Goal: Navigation & Orientation: Understand site structure

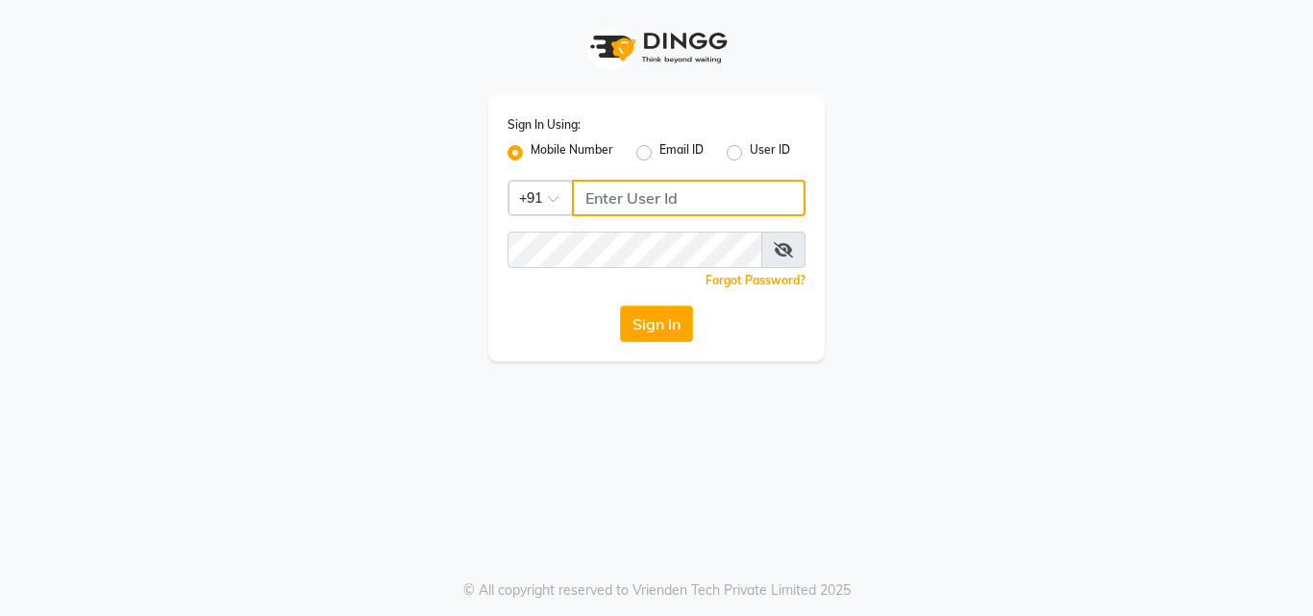
type input "8826353934"
click at [770, 249] on span at bounding box center [783, 250] width 44 height 37
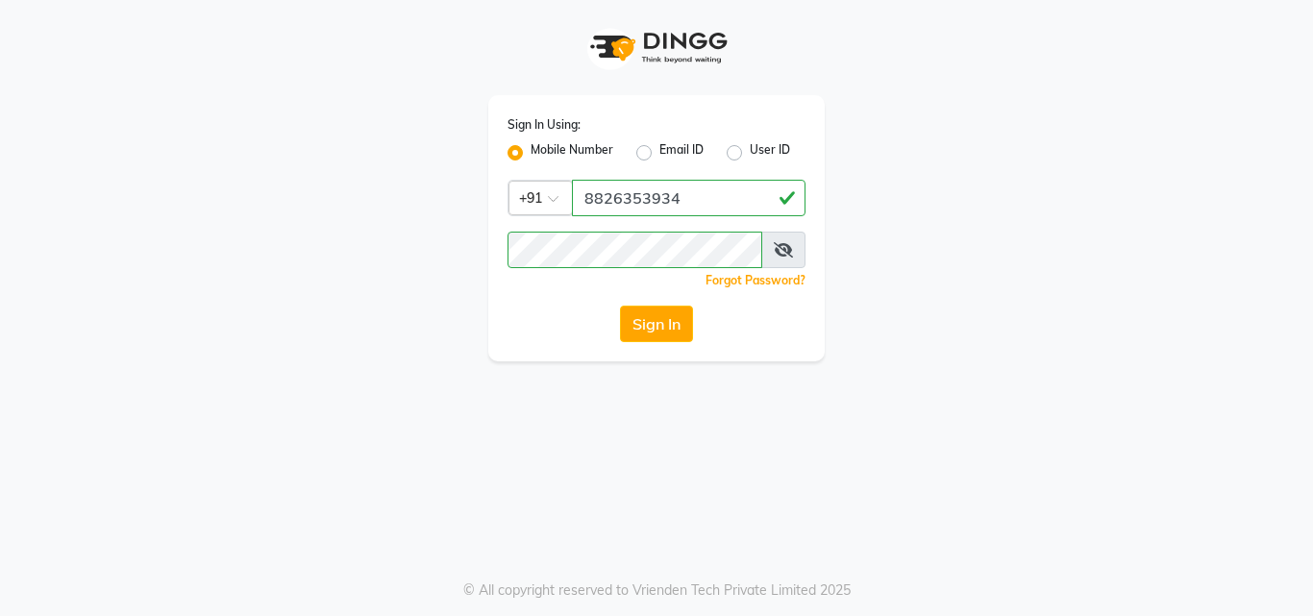
click at [777, 247] on icon at bounding box center [783, 249] width 19 height 15
click at [782, 246] on icon at bounding box center [783, 249] width 17 height 15
click at [646, 323] on button "Sign In" at bounding box center [656, 324] width 73 height 37
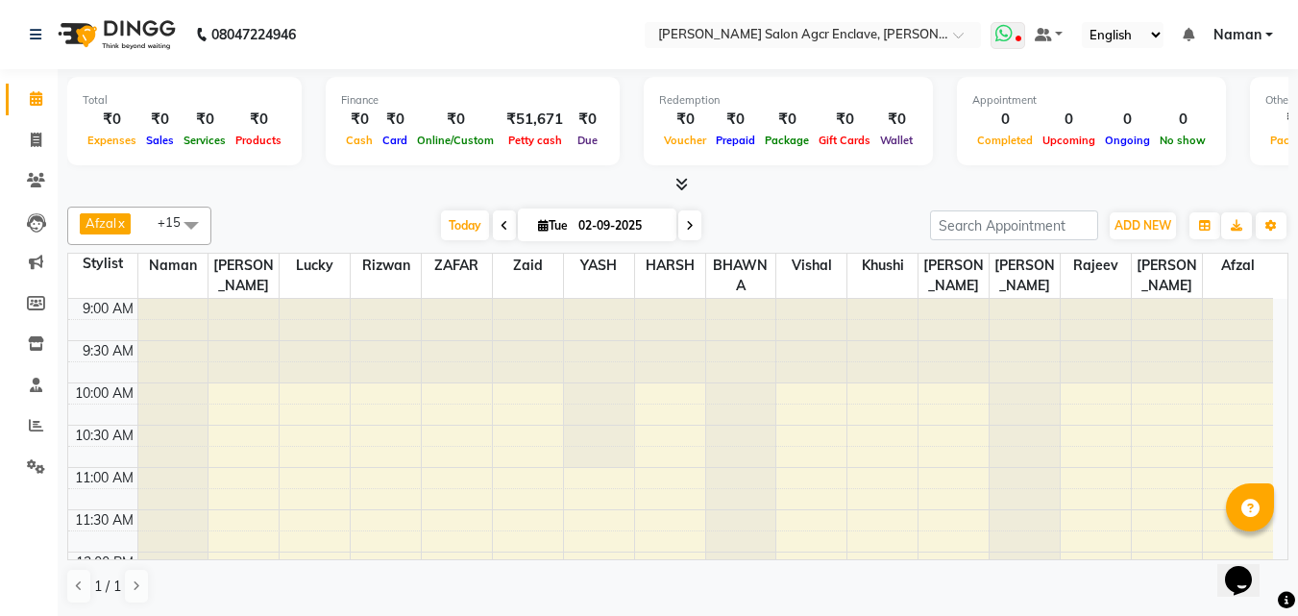
click at [1023, 34] on span at bounding box center [1008, 35] width 35 height 27
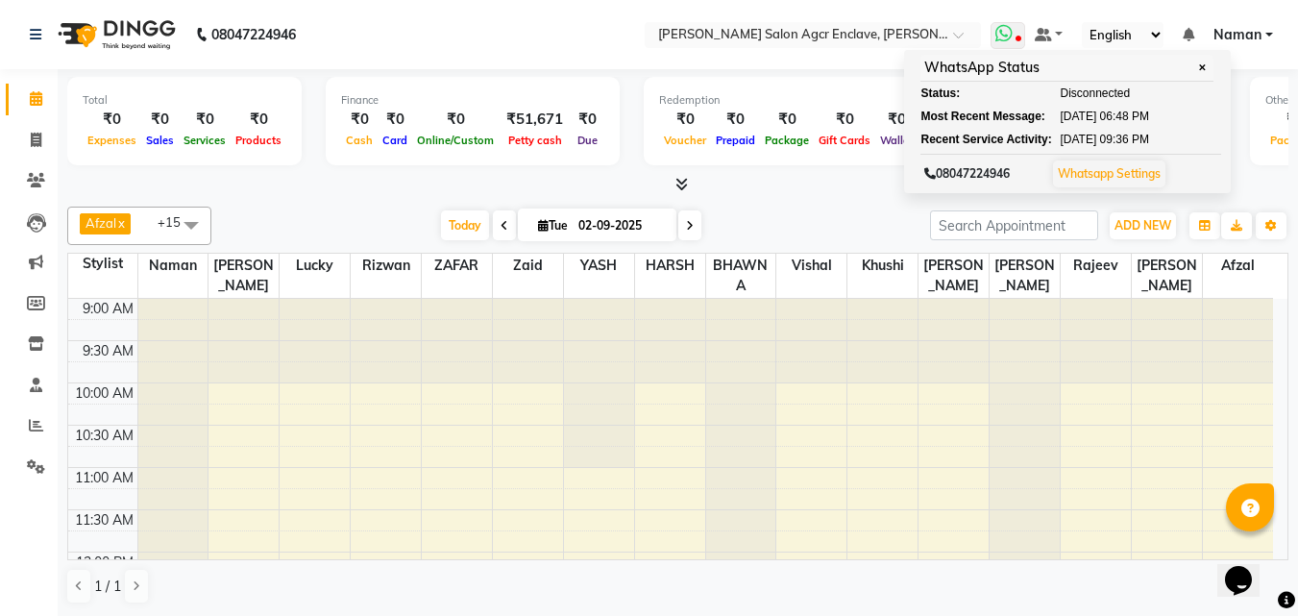
click at [1002, 35] on icon at bounding box center [1004, 33] width 17 height 19
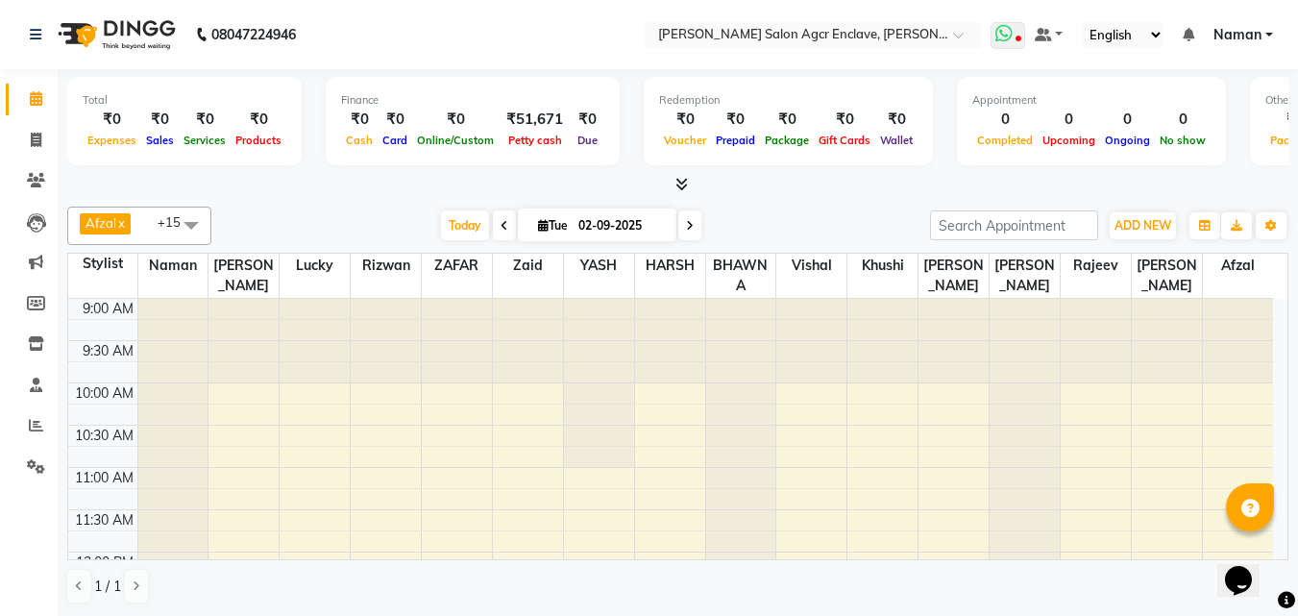
click at [1002, 35] on icon at bounding box center [1004, 33] width 17 height 19
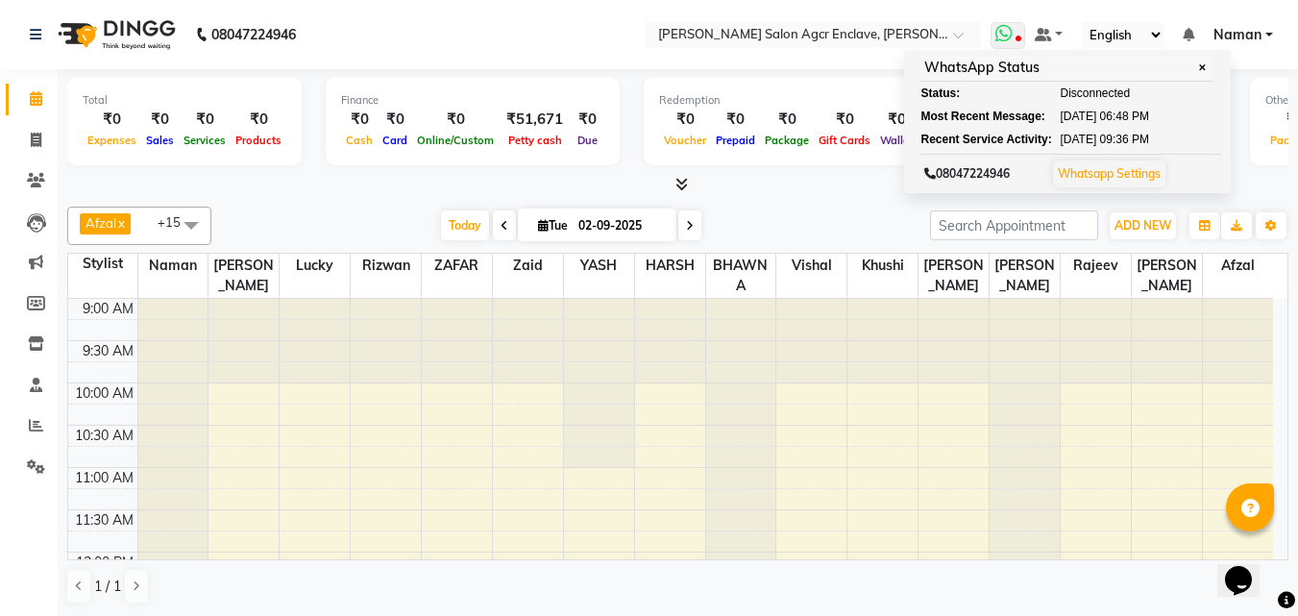
click at [1002, 35] on icon at bounding box center [1004, 33] width 17 height 19
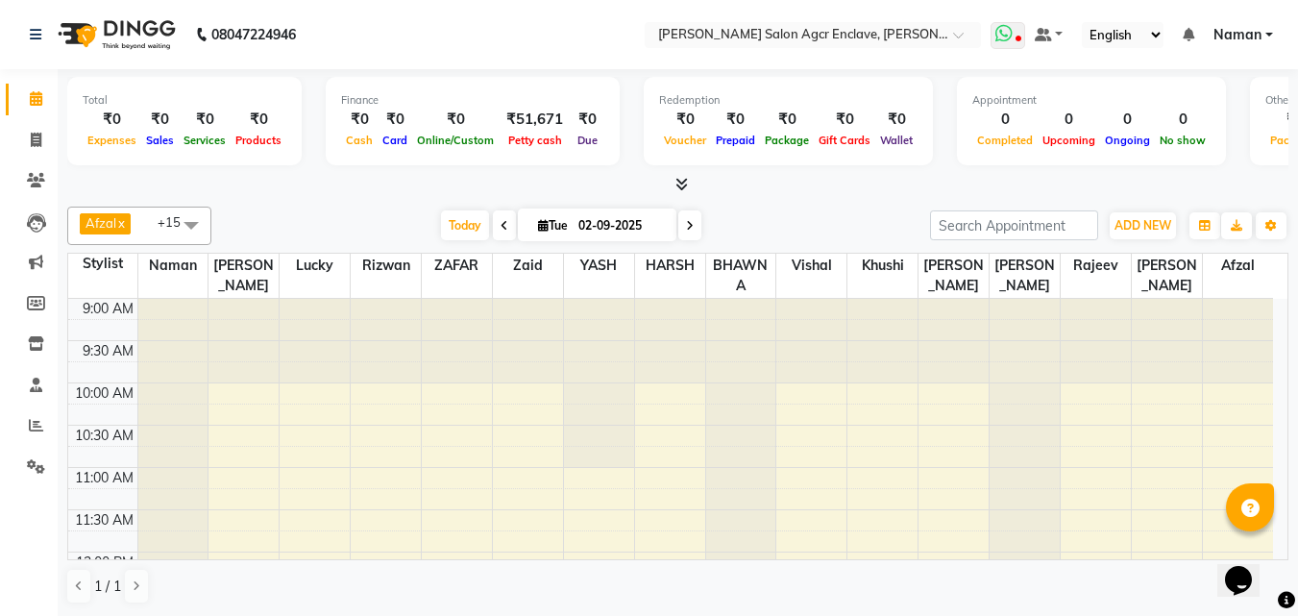
click at [1002, 35] on icon at bounding box center [1004, 33] width 17 height 19
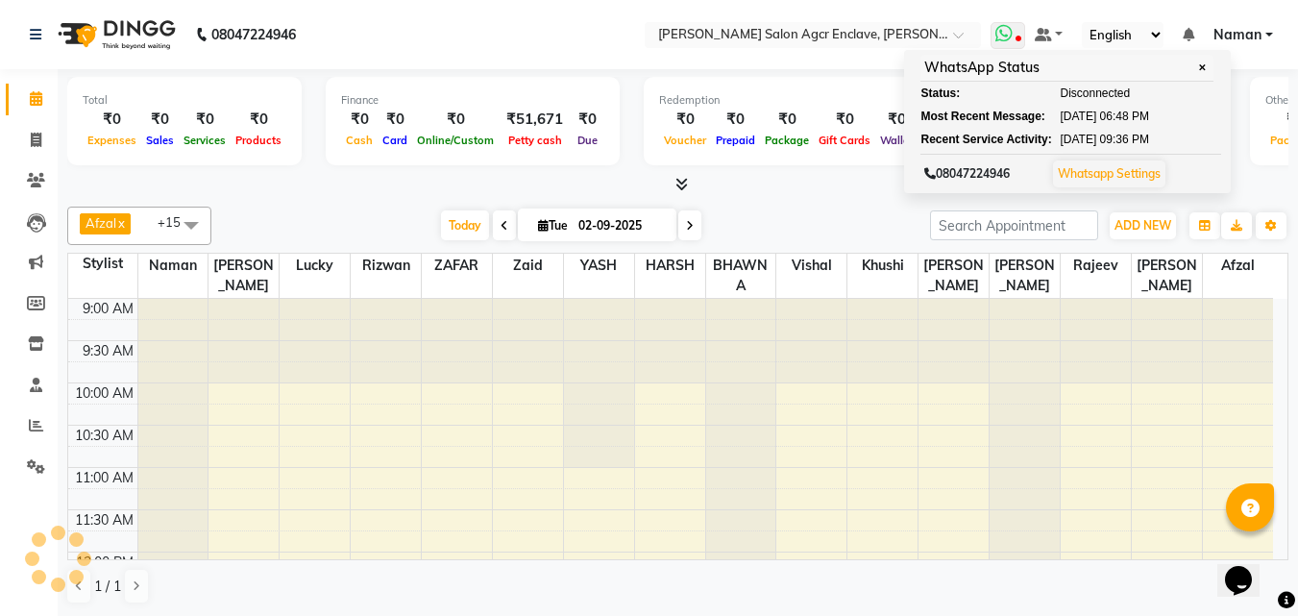
click at [1001, 35] on icon at bounding box center [1004, 33] width 17 height 19
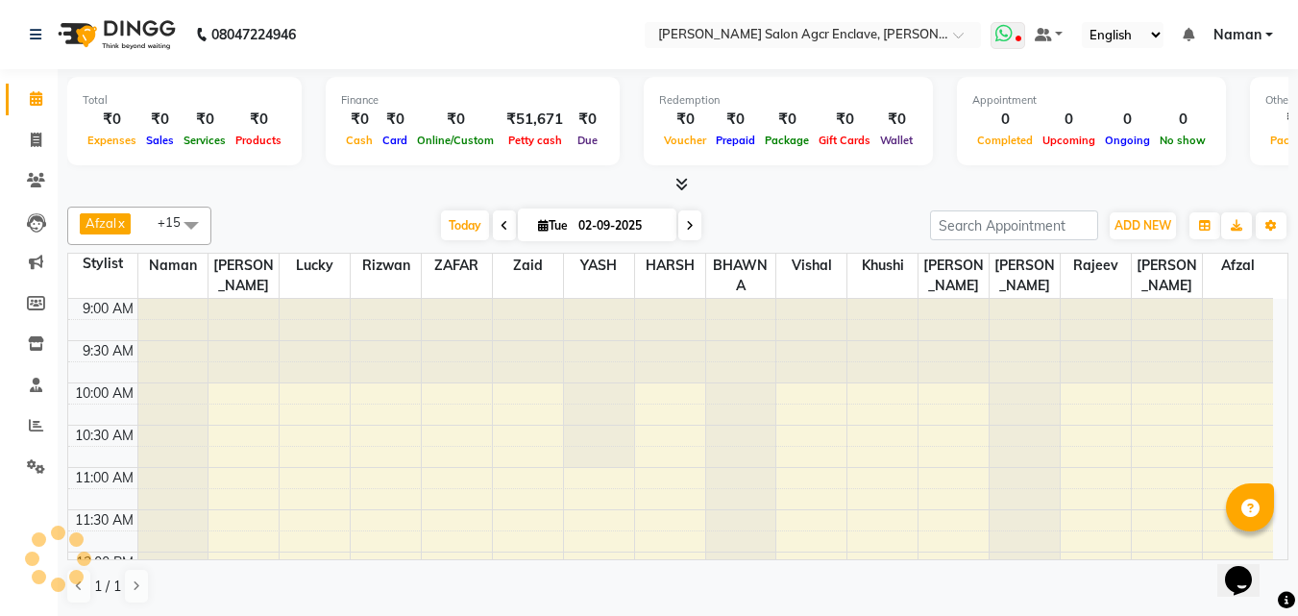
click at [1001, 35] on icon at bounding box center [1004, 33] width 17 height 19
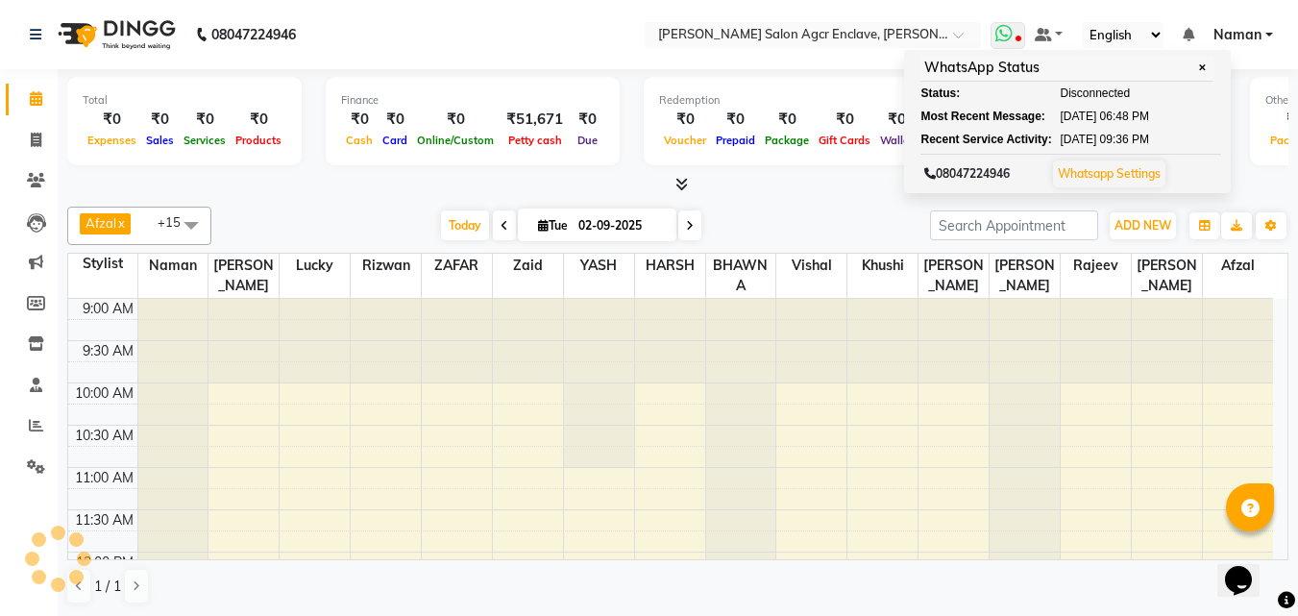
click at [1001, 35] on icon at bounding box center [1004, 33] width 17 height 19
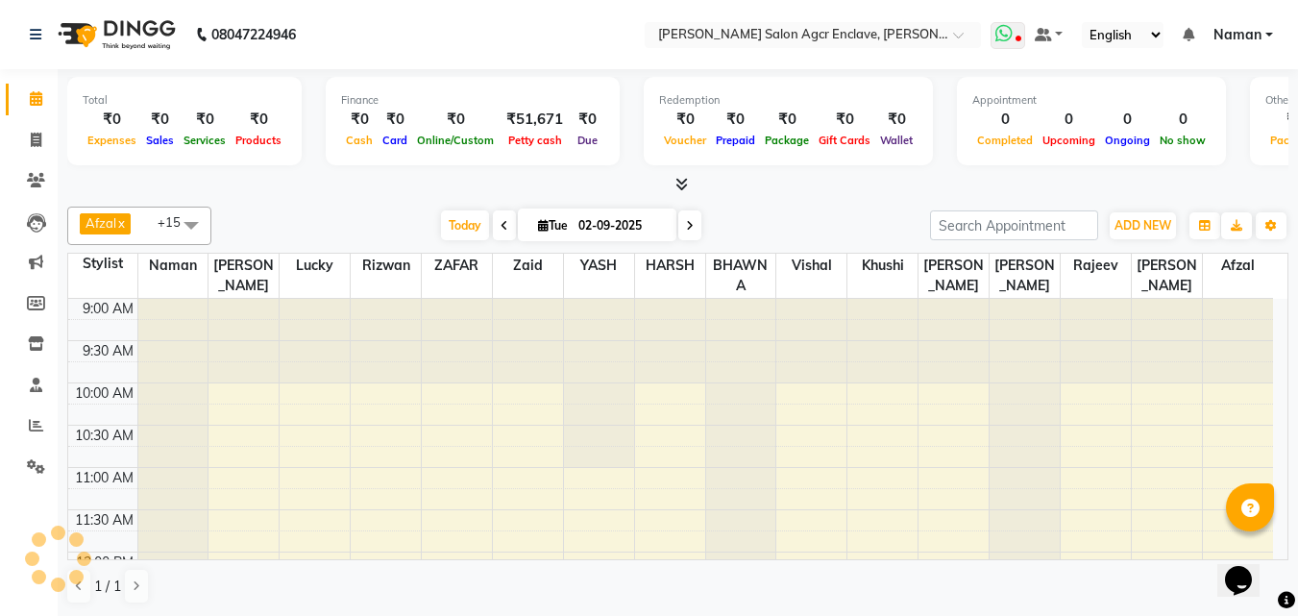
click at [1001, 35] on icon at bounding box center [1004, 33] width 17 height 19
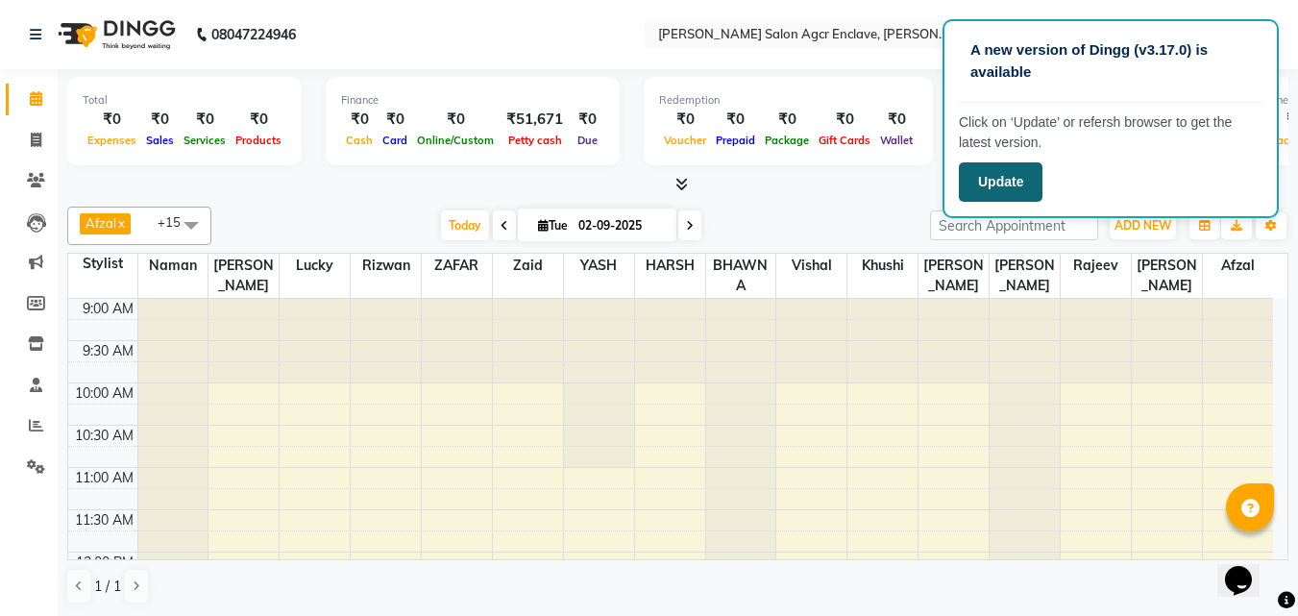
click at [1013, 179] on button "Update" at bounding box center [1001, 181] width 84 height 39
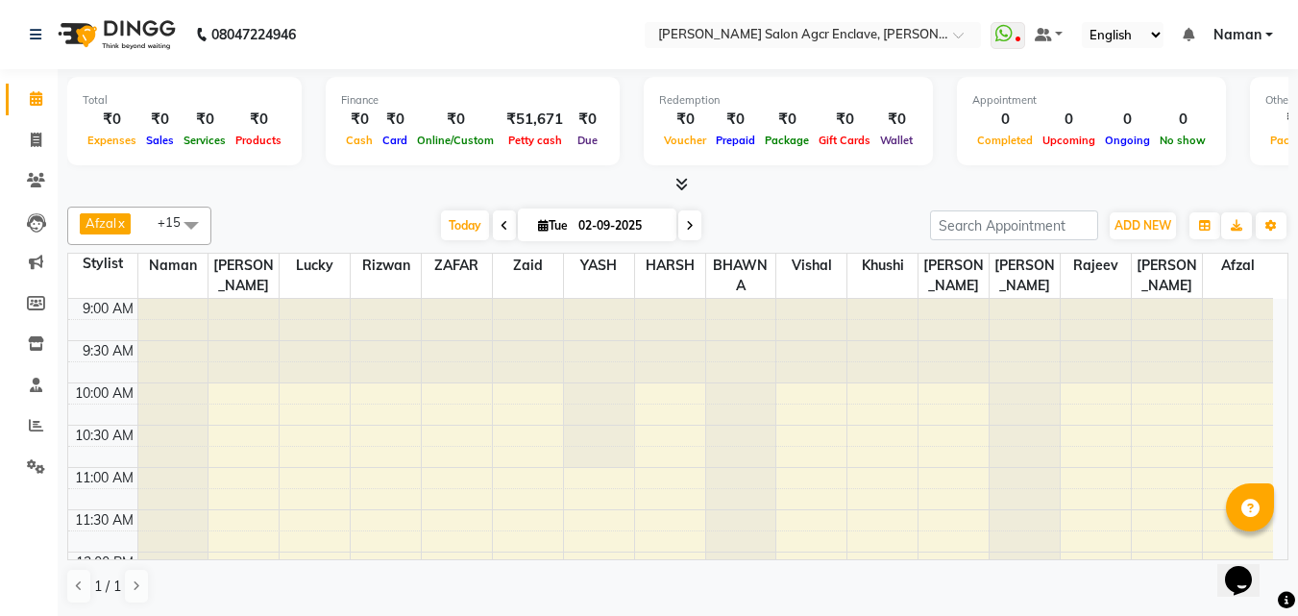
click at [991, 33] on ul "Select Location × Madonna Salon Agcr Enclave, Anand Vihar" at bounding box center [813, 35] width 356 height 26
click at [1040, 37] on span at bounding box center [1043, 34] width 17 height 13
click at [1010, 31] on icon at bounding box center [1004, 33] width 17 height 19
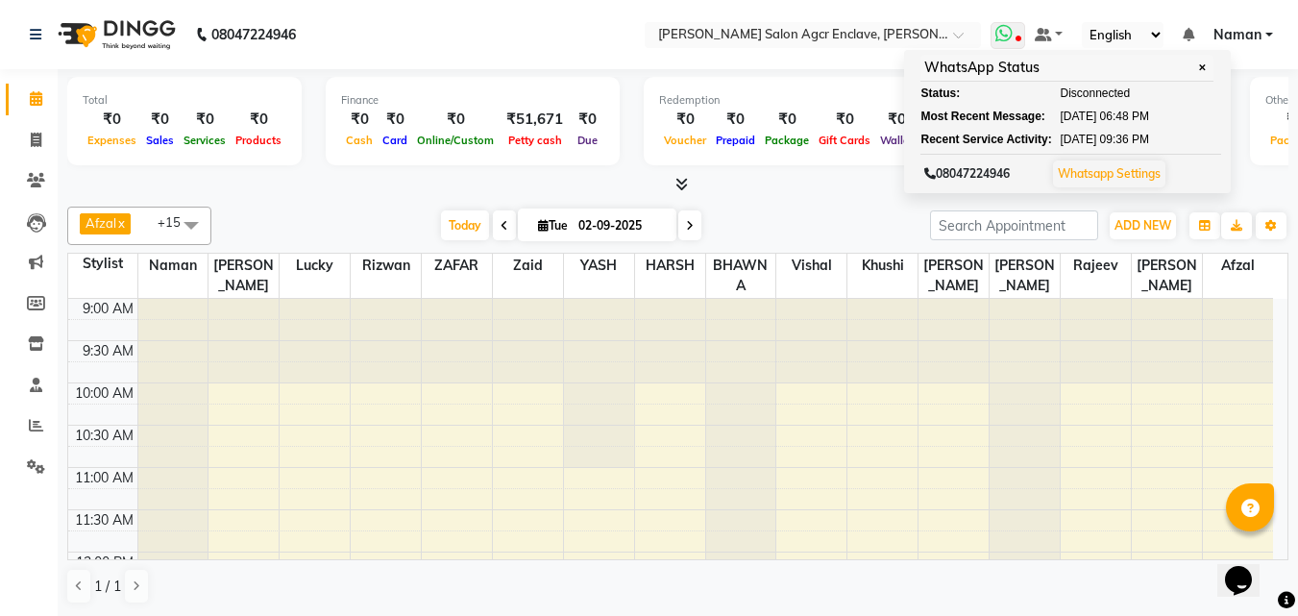
click at [1010, 31] on icon at bounding box center [1004, 33] width 17 height 19
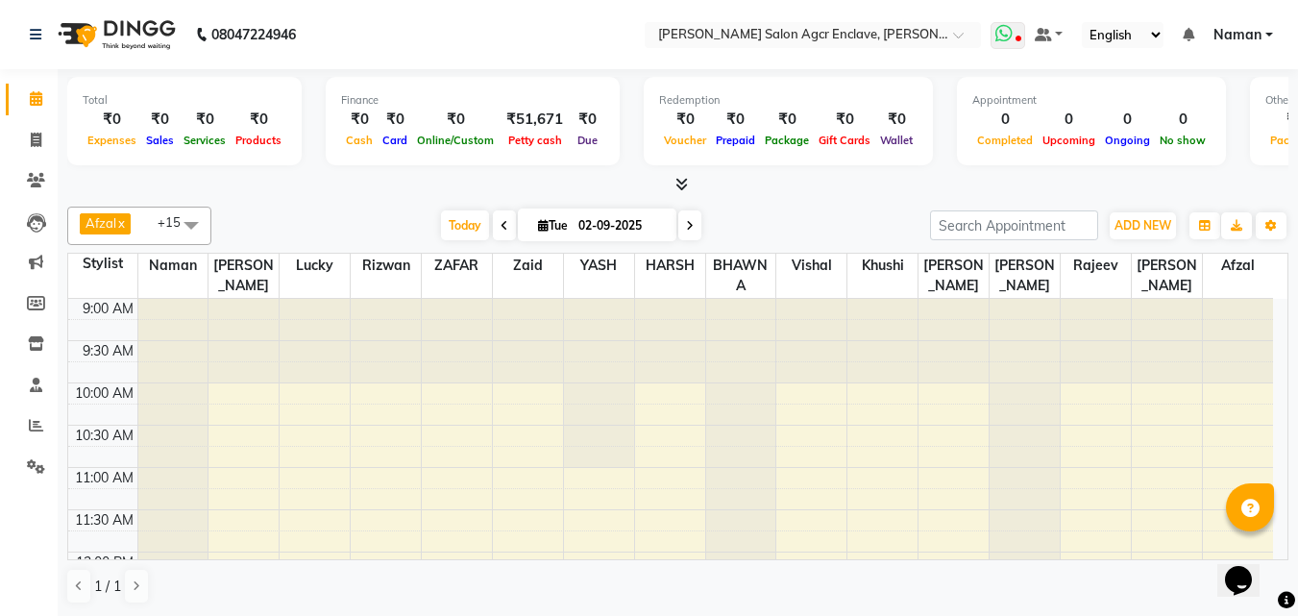
click at [1010, 31] on icon at bounding box center [1004, 33] width 17 height 19
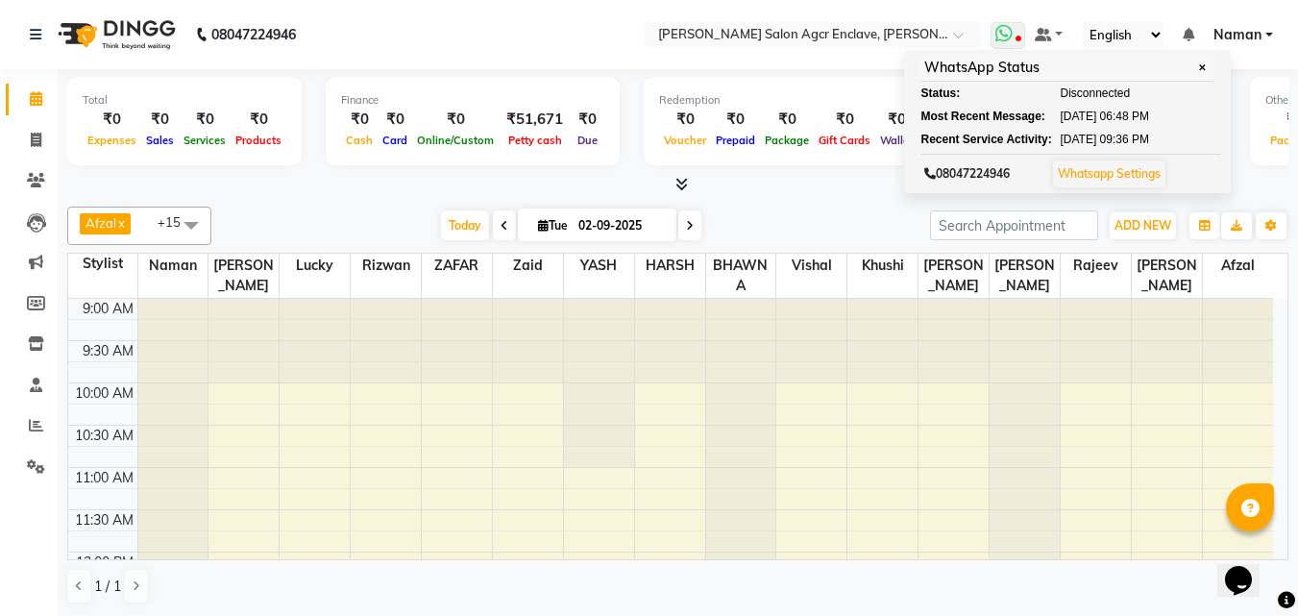
click at [1013, 30] on icon at bounding box center [1004, 33] width 17 height 19
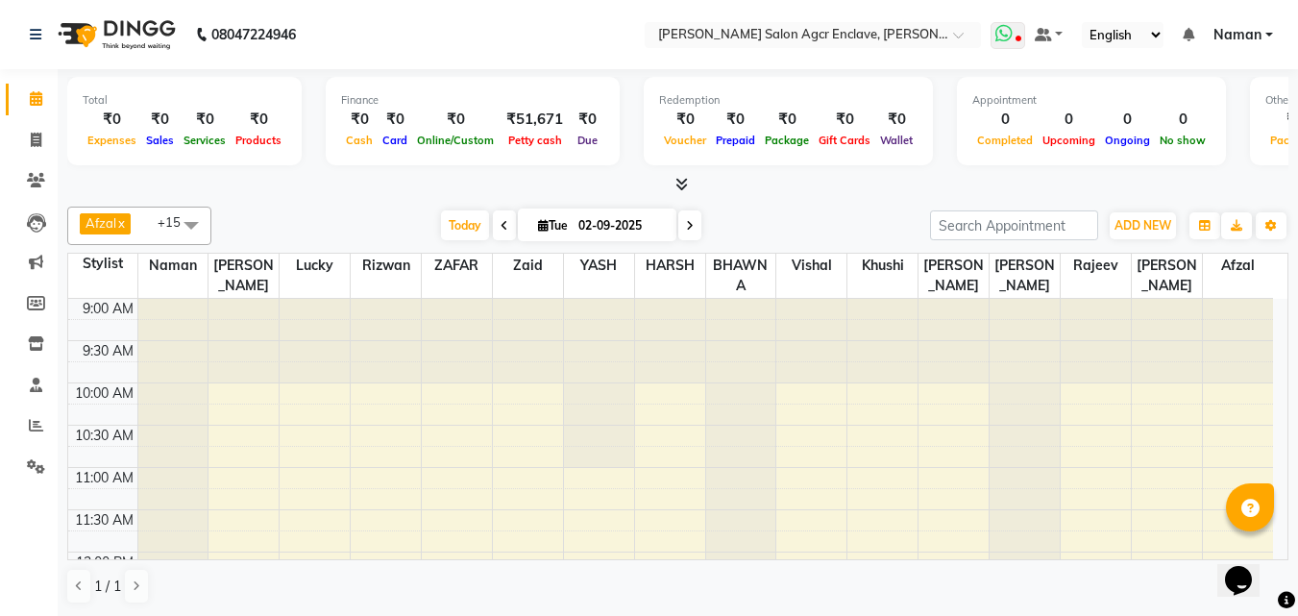
drag, startPoint x: 1013, startPoint y: 30, endPoint x: 1005, endPoint y: 21, distance: 11.6
click at [1018, 22] on ul "WhatsApp Status ✕ Status: Disconnected Most Recent Message: 29-08-2025 06:48 PM…" at bounding box center [1137, 35] width 292 height 26
drag, startPoint x: 544, startPoint y: 33, endPoint x: 505, endPoint y: 34, distance: 38.4
click at [505, 34] on nav "08047224946 Select Location × Madonna Salon Agcr Enclave, Anand Vihar WhatsApp …" at bounding box center [649, 34] width 1298 height 69
click at [1019, 32] on span at bounding box center [1008, 35] width 35 height 27
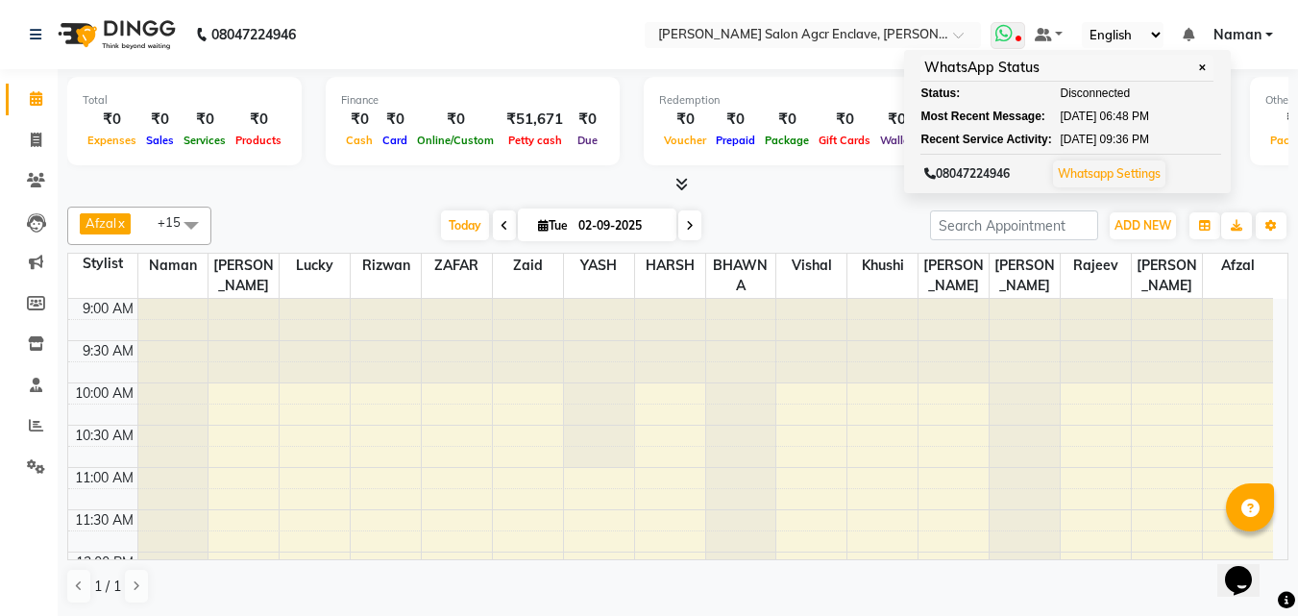
click at [1019, 32] on span at bounding box center [1008, 35] width 35 height 27
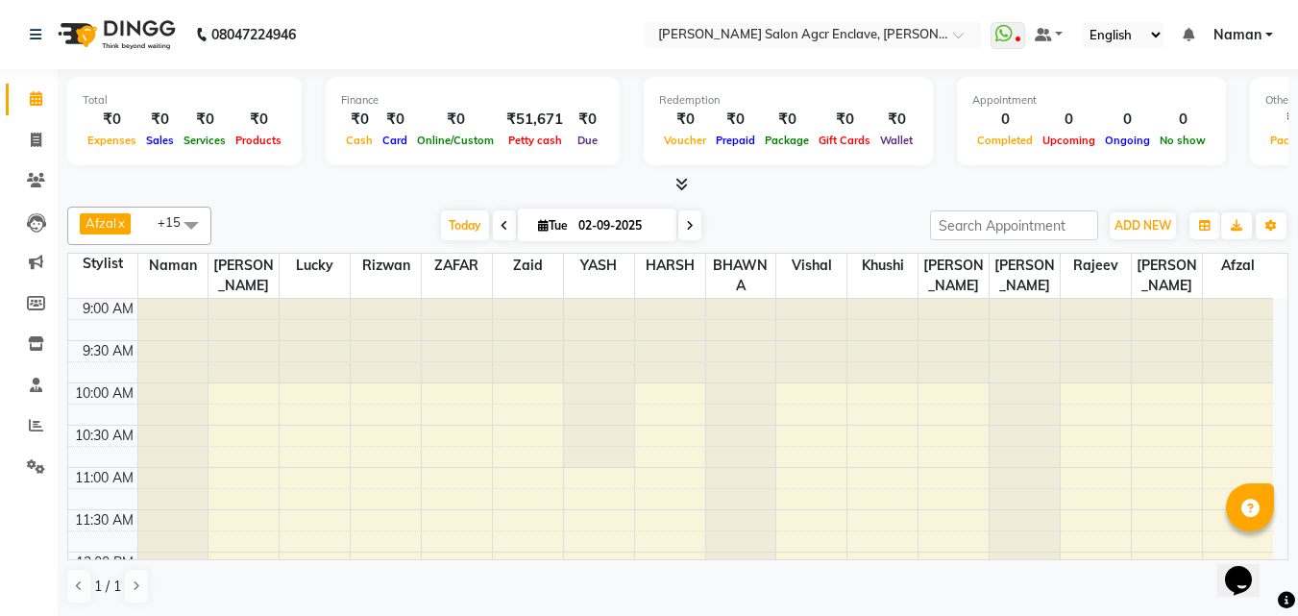
click at [131, 214] on span "Afzal x" at bounding box center [105, 223] width 51 height 21
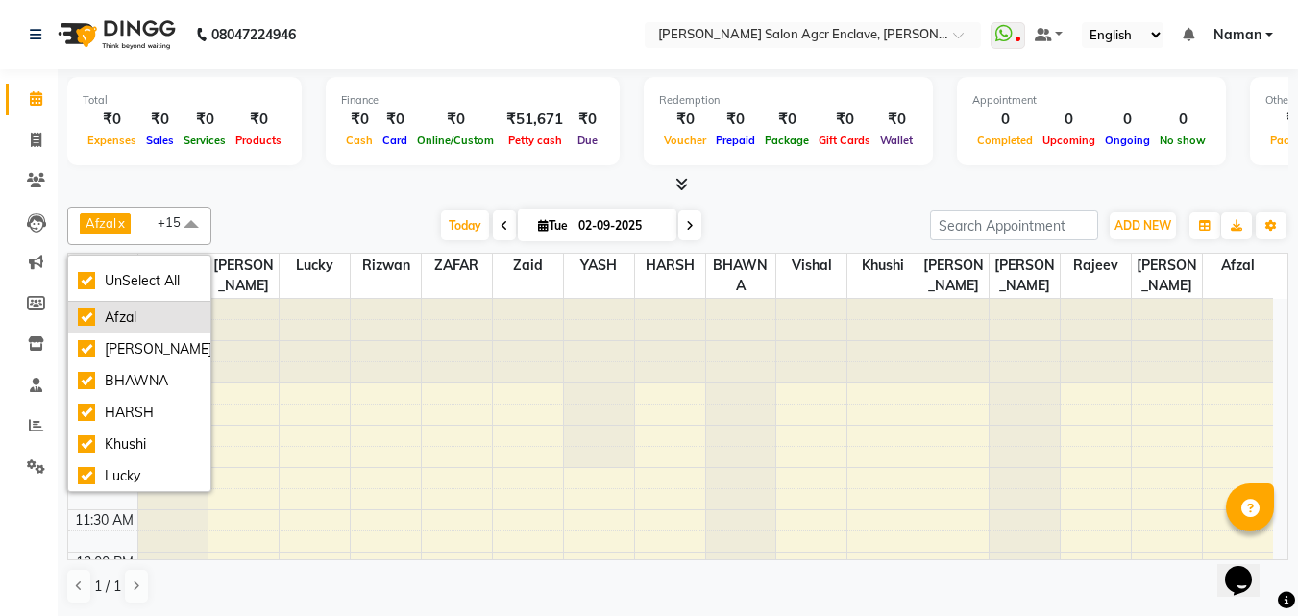
drag, startPoint x: 90, startPoint y: 325, endPoint x: 99, endPoint y: 319, distance: 10.4
click at [91, 325] on div "Afzal" at bounding box center [139, 318] width 123 height 20
checkbox input "false"
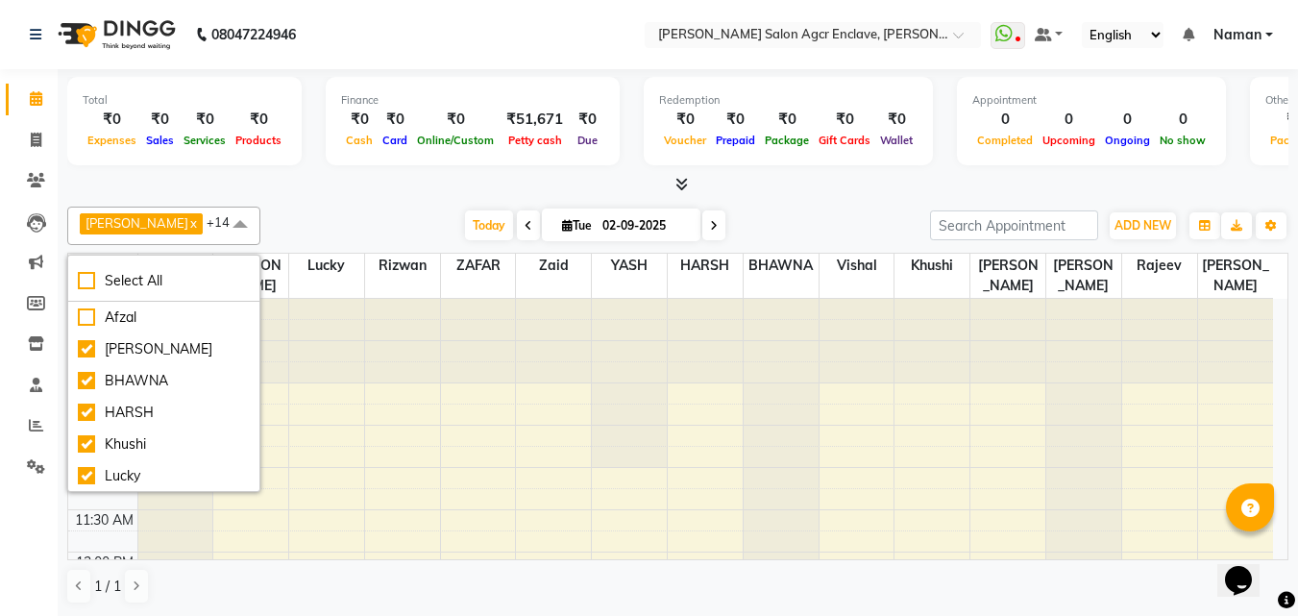
click at [287, 189] on div at bounding box center [677, 185] width 1221 height 20
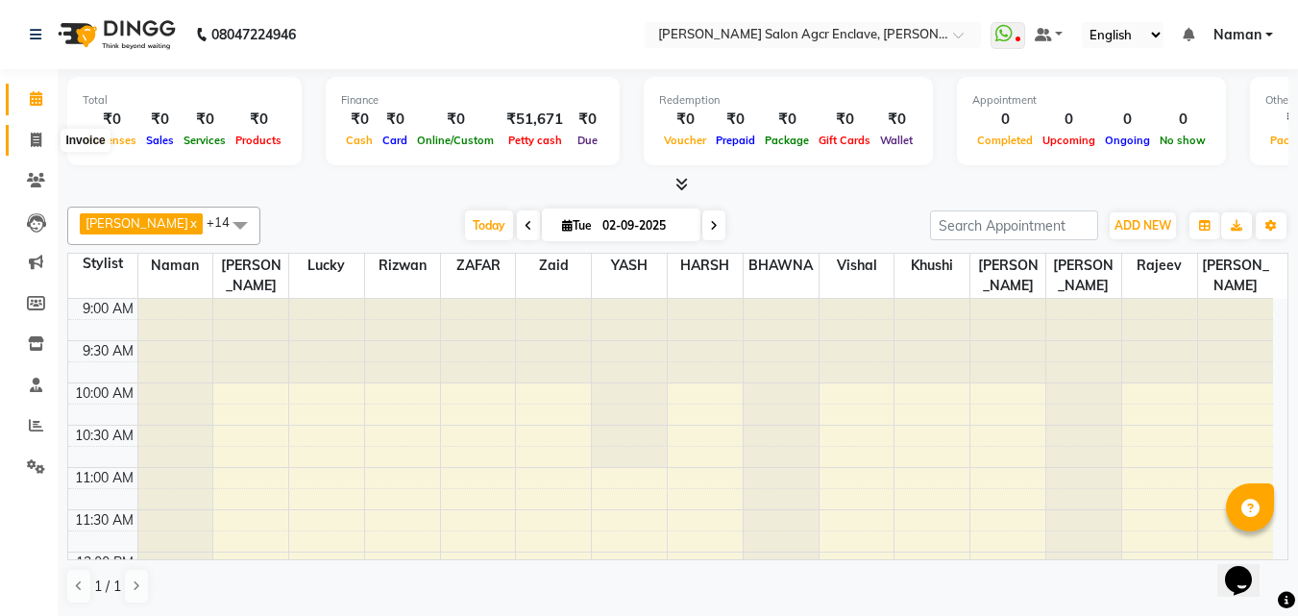
click at [39, 149] on span at bounding box center [36, 141] width 34 height 22
select select "service"
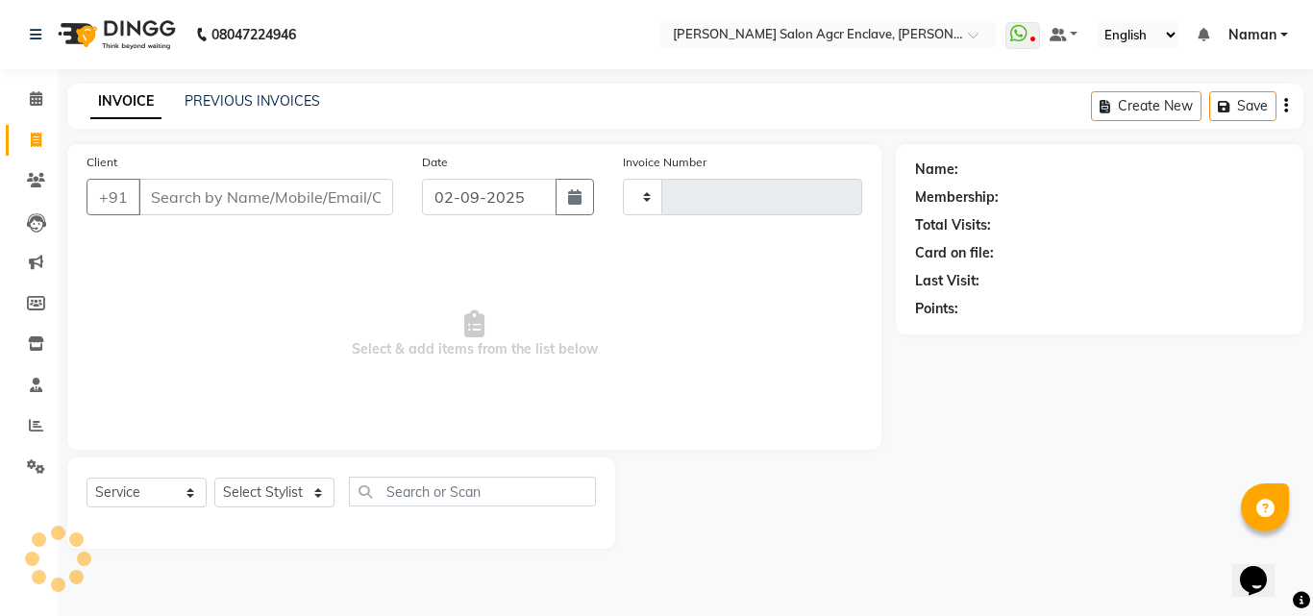
type input "0329"
select select "8560"
click at [39, 182] on icon at bounding box center [36, 180] width 18 height 14
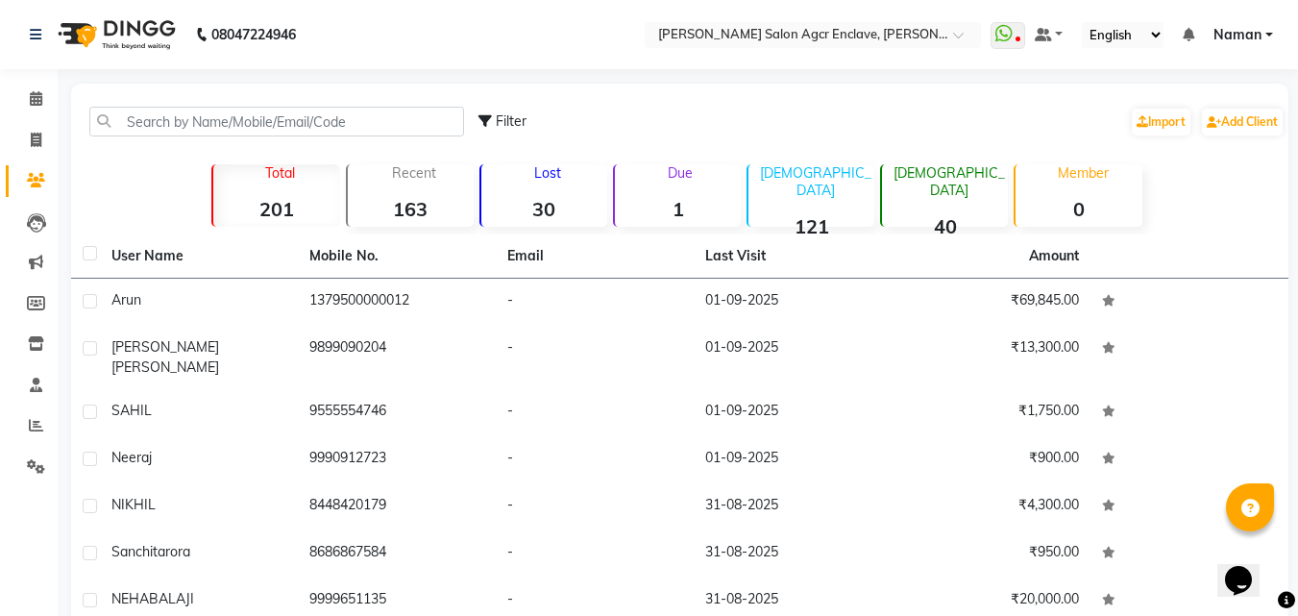
click at [57, 215] on ngb-tooltip-window "Leads" at bounding box center [82, 222] width 59 height 33
click at [30, 236] on link "Leads" at bounding box center [29, 223] width 46 height 32
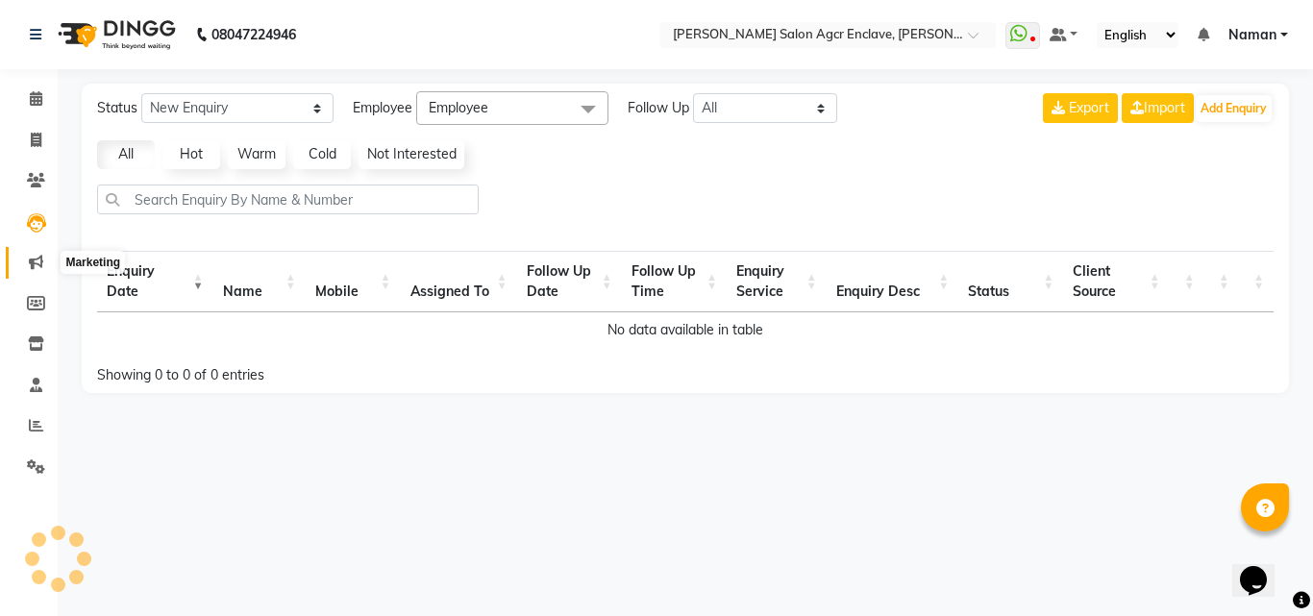
click at [27, 263] on span at bounding box center [36, 263] width 34 height 22
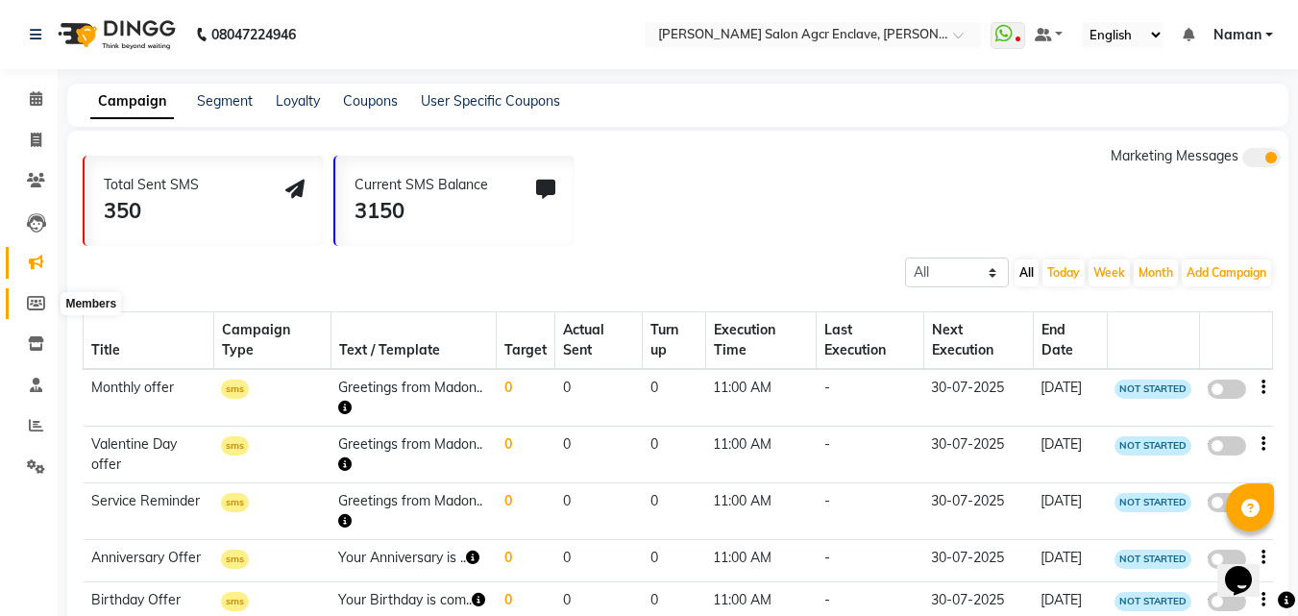
click at [40, 296] on icon at bounding box center [36, 303] width 18 height 14
select select
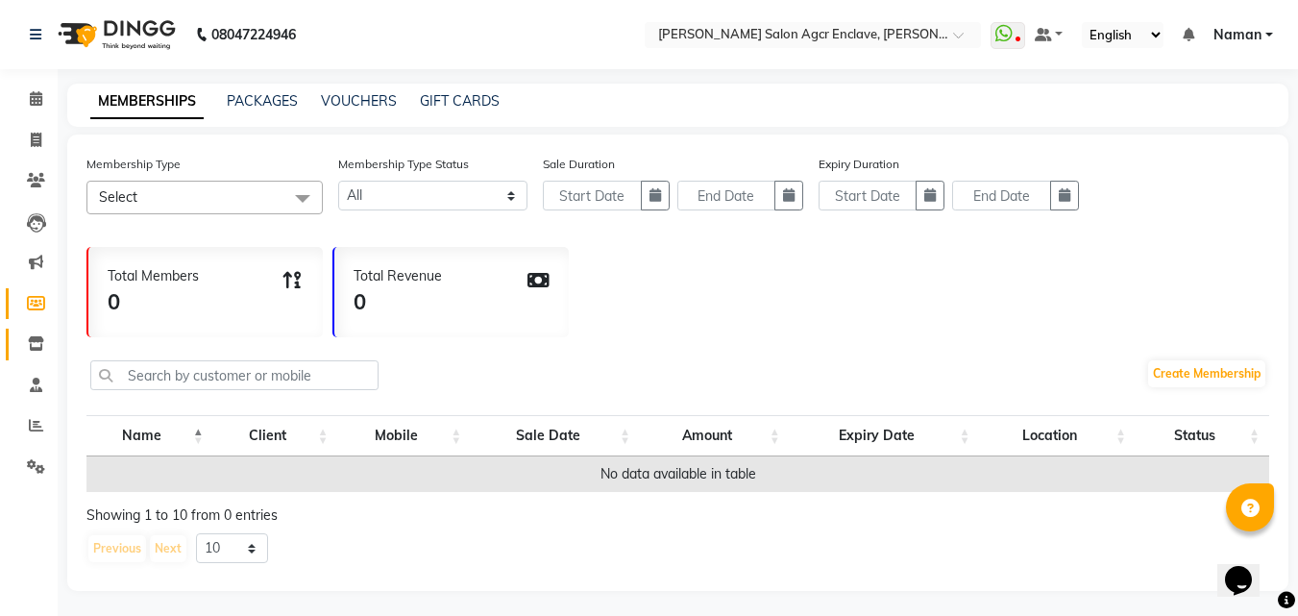
click at [18, 334] on link "Inventory" at bounding box center [29, 345] width 46 height 32
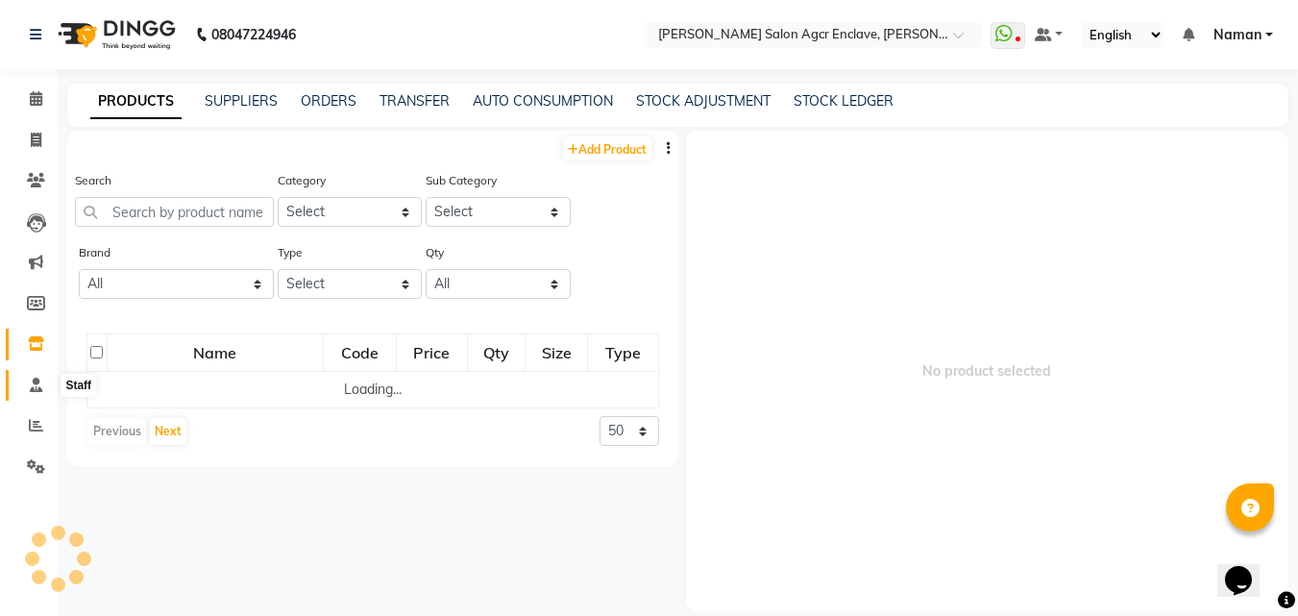
click at [28, 383] on span at bounding box center [36, 386] width 34 height 22
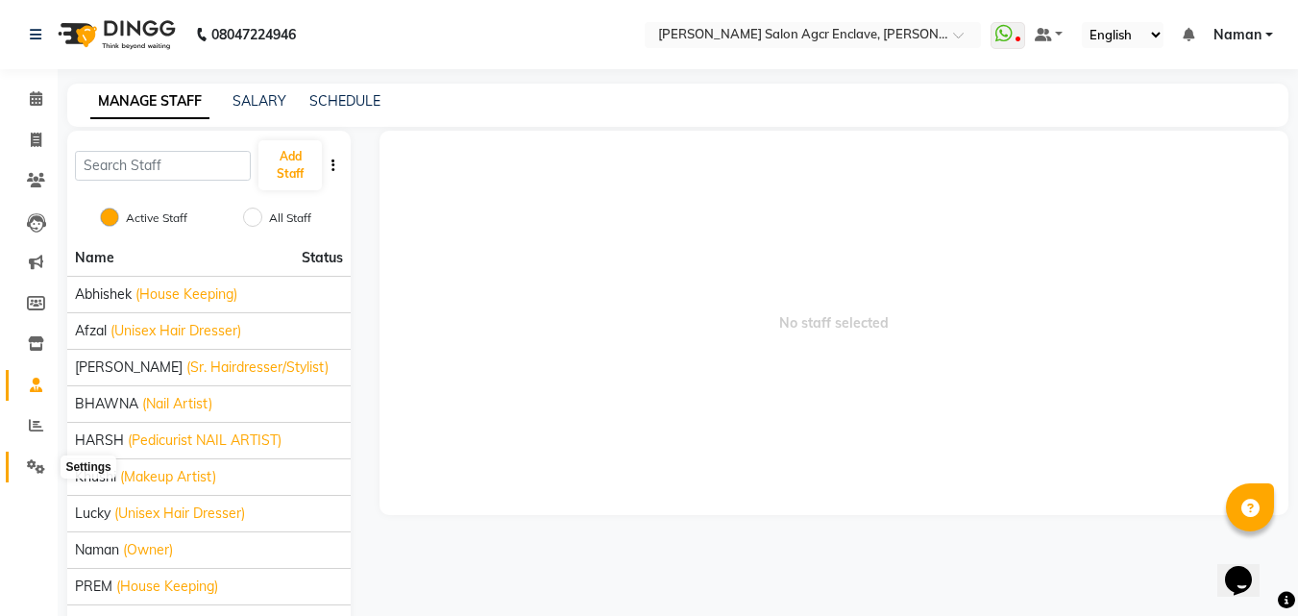
click at [29, 465] on icon at bounding box center [36, 466] width 18 height 14
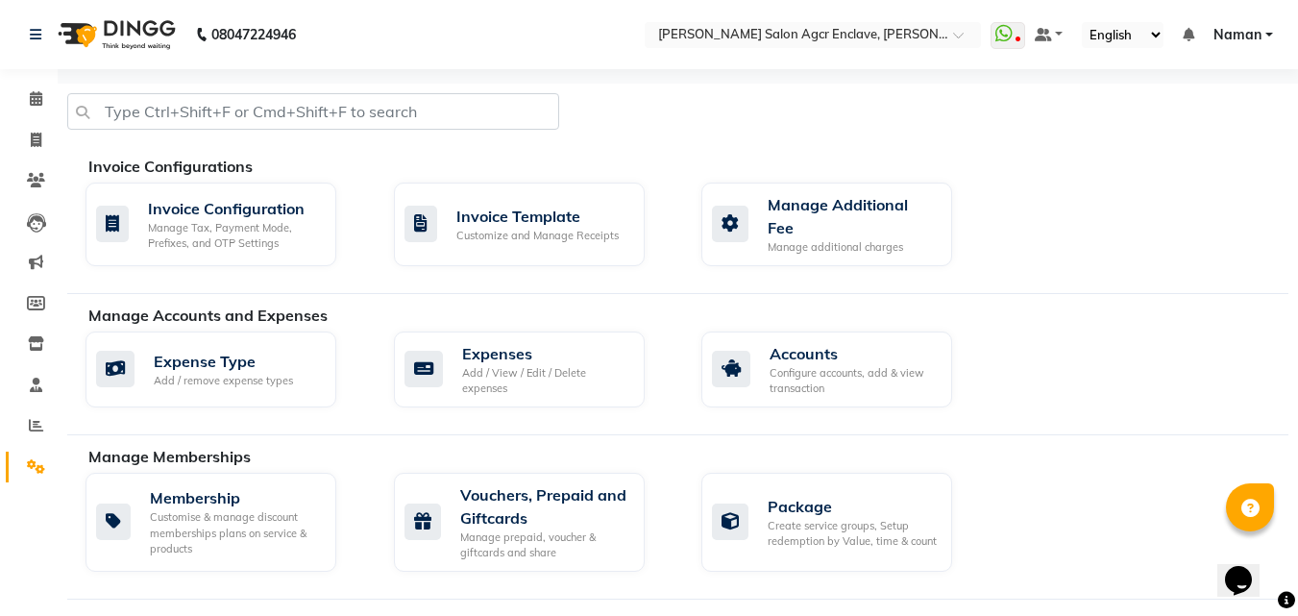
click at [1092, 236] on div "Invoice Configuration Manage Tax, Payment Mode, Prefixes, and OTP Settings Invo…" at bounding box center [687, 228] width 1232 height 91
